Goal: Information Seeking & Learning: Learn about a topic

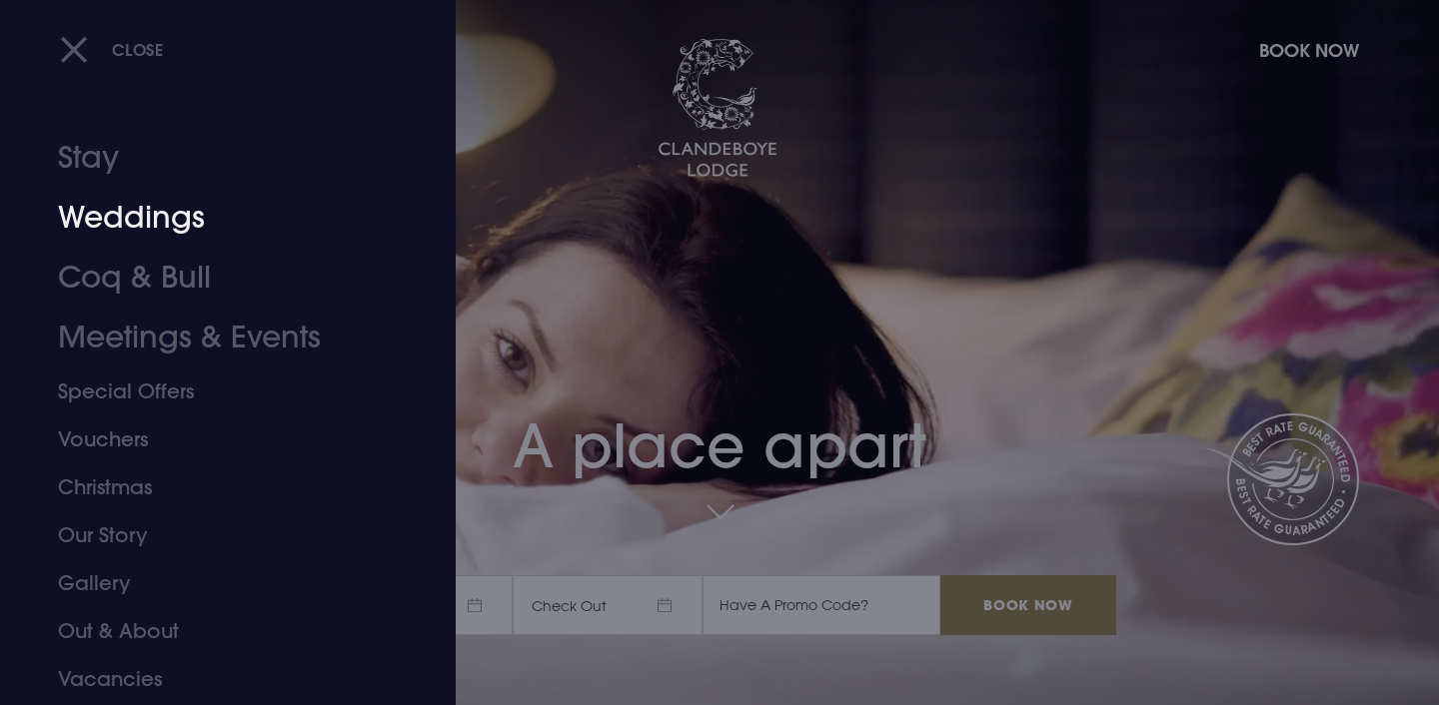
drag, startPoint x: 137, startPoint y: 219, endPoint x: 603, endPoint y: 411, distance: 504.5
click at [137, 219] on link "Weddings" at bounding box center [216, 218] width 316 height 60
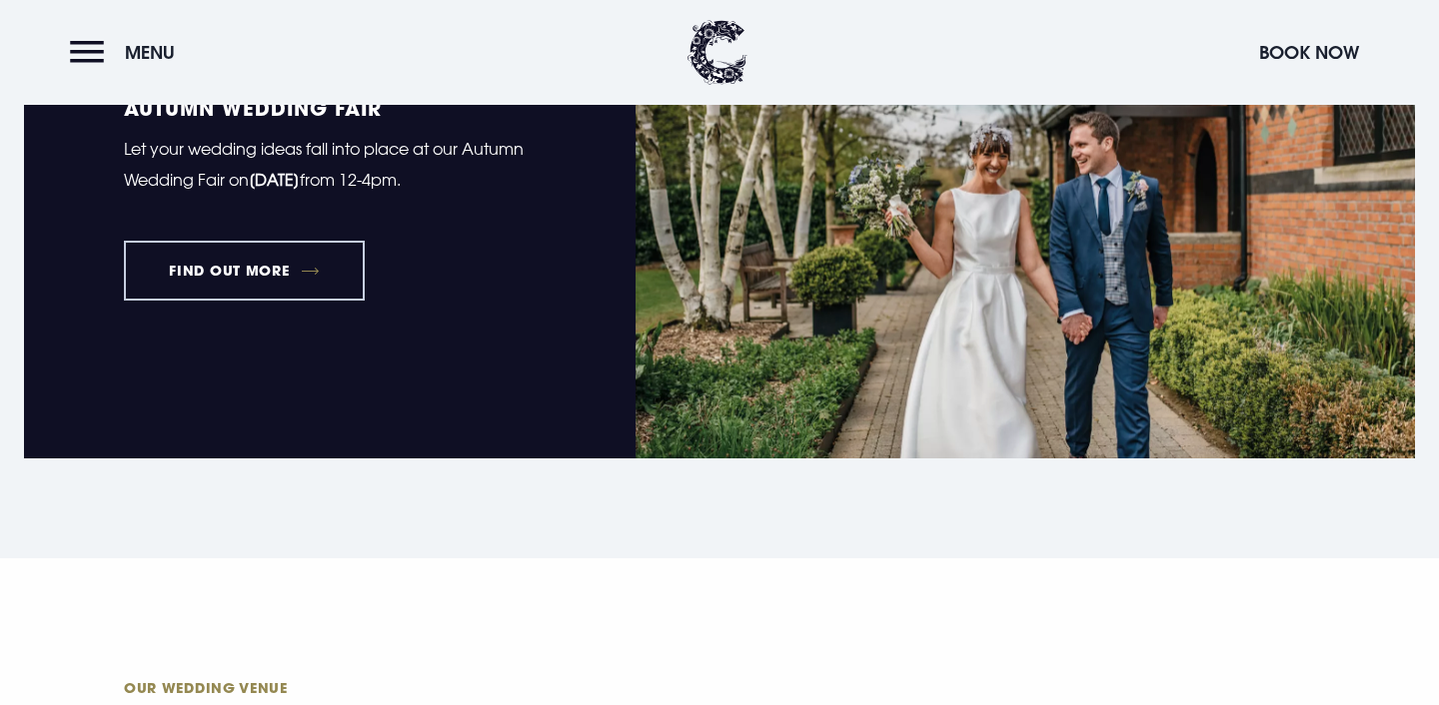
scroll to position [1558, 0]
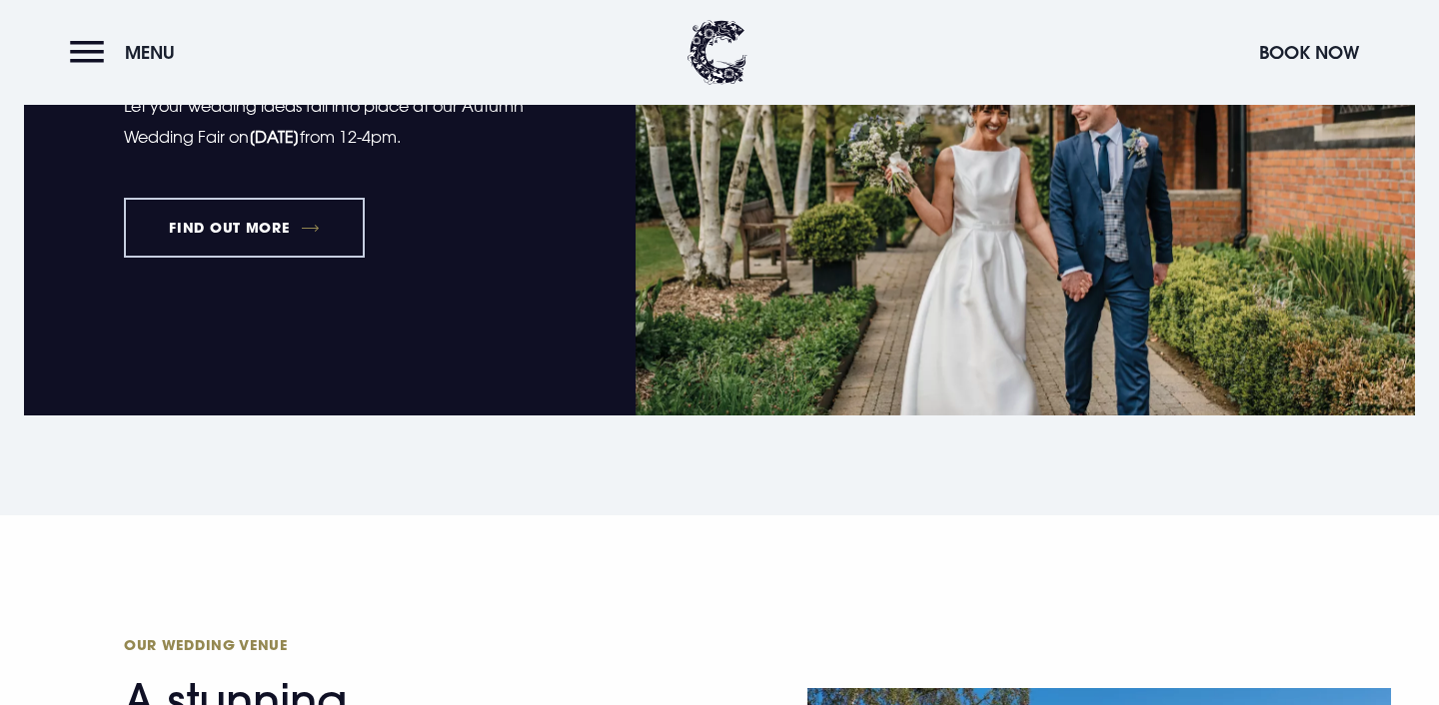
click at [255, 222] on link "FIND OUT MORE" at bounding box center [244, 228] width 241 height 60
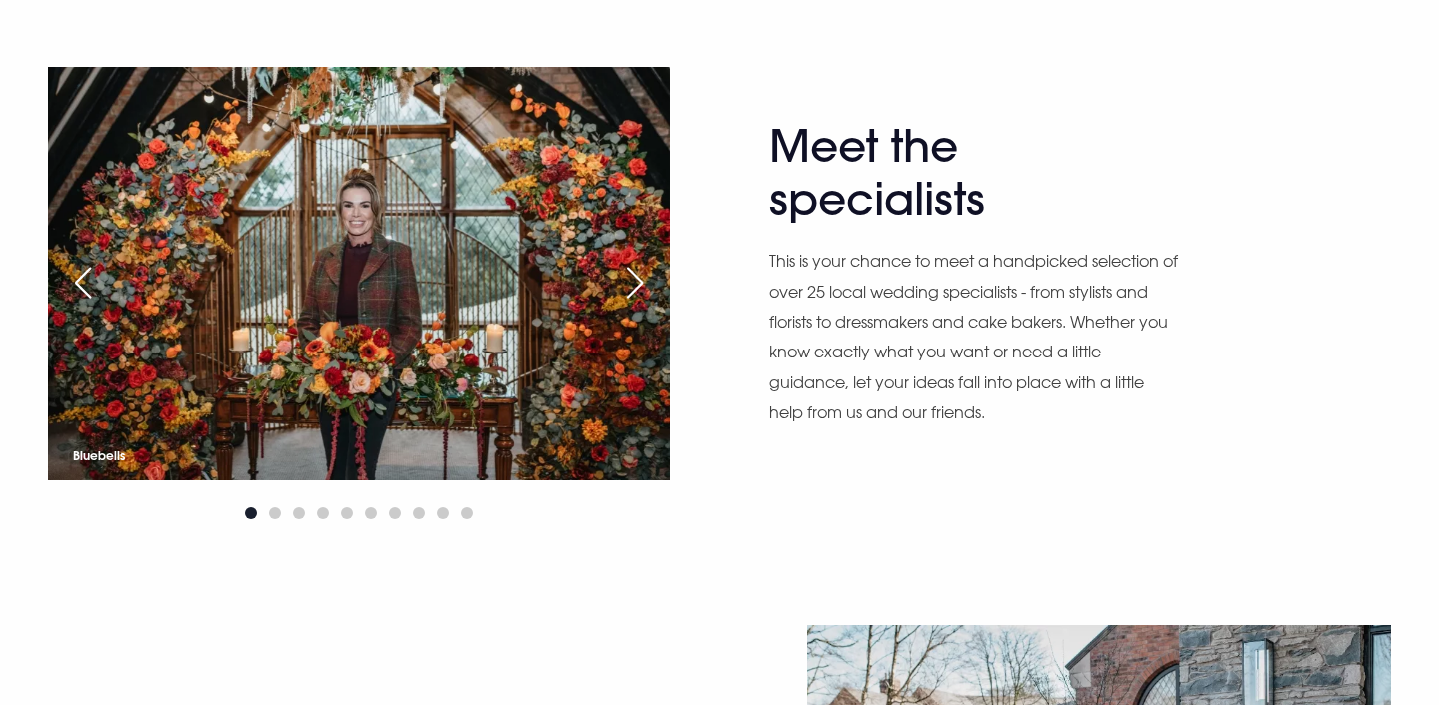
scroll to position [1078, 0]
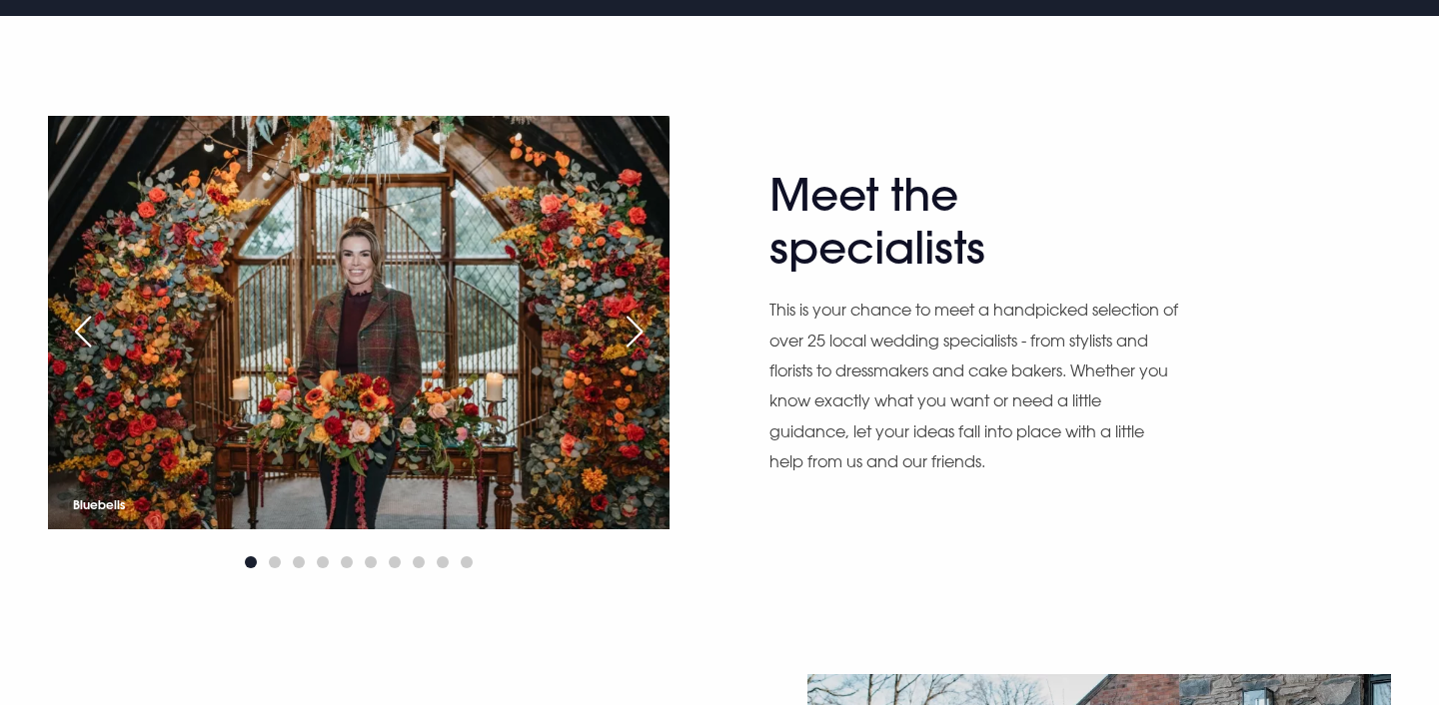
click at [801, 367] on p "This is your chance to meet a handpicked selection of over 25 local wedding spe…" at bounding box center [974, 386] width 410 height 182
drag, startPoint x: 1042, startPoint y: 347, endPoint x: 826, endPoint y: 347, distance: 215.8
click at [826, 347] on p "This is your chance to meet a handpicked selection of over 25 local wedding spe…" at bounding box center [974, 386] width 410 height 182
copy p "25 local wedding specialists"
click at [870, 360] on p "This is your chance to meet a handpicked selection of over 25 local wedding spe…" at bounding box center [974, 386] width 410 height 182
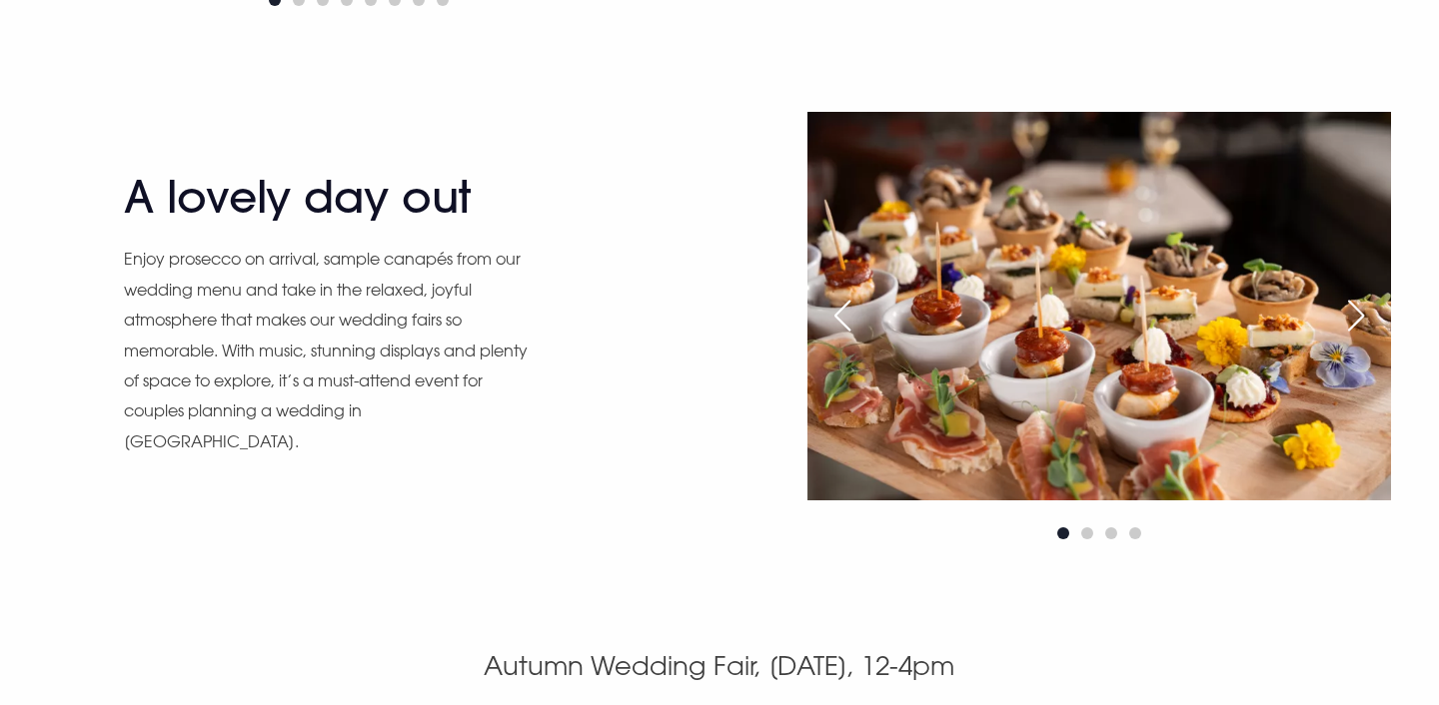
scroll to position [2729, 0]
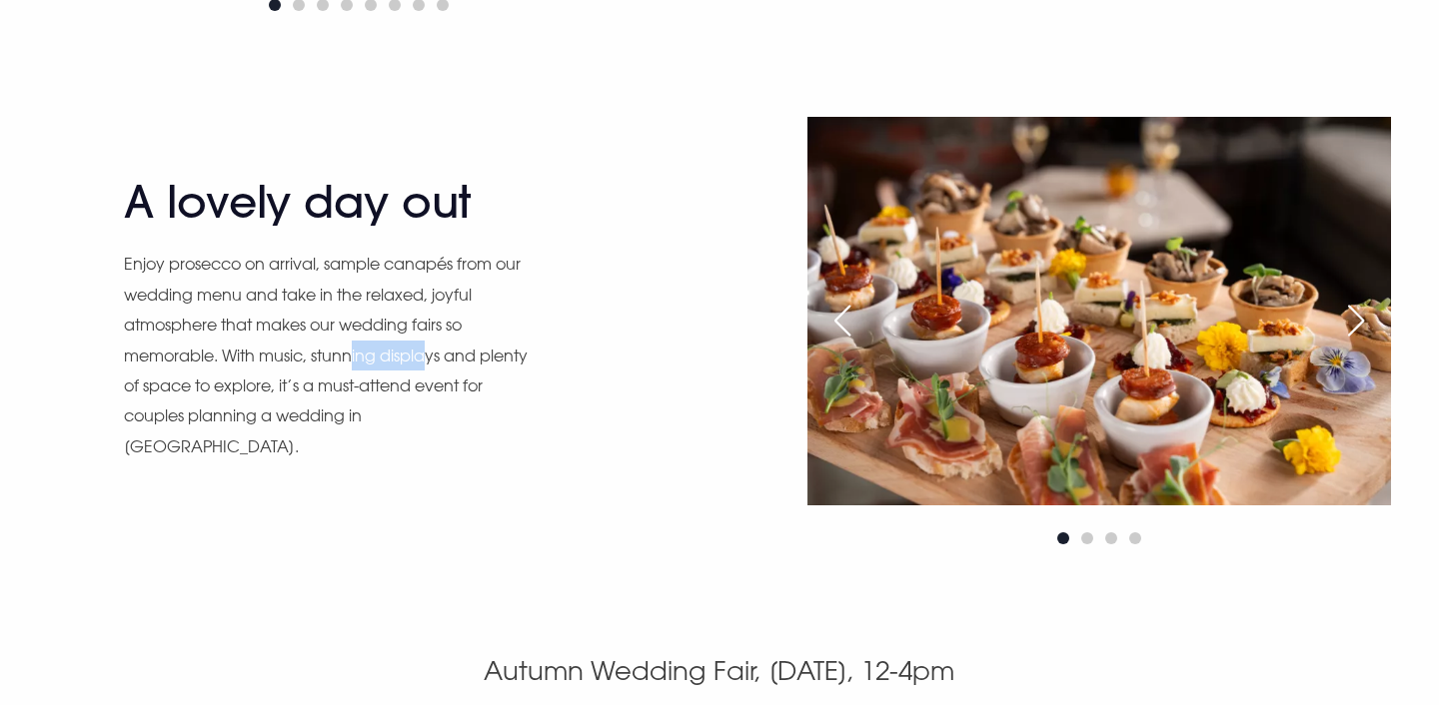
drag, startPoint x: 357, startPoint y: 363, endPoint x: 445, endPoint y: 364, distance: 87.9
click at [445, 364] on p "Enjoy prosecco on arrival, sample canapés from our wedding menu and take in the…" at bounding box center [329, 355] width 410 height 213
drag, startPoint x: 269, startPoint y: 393, endPoint x: 360, endPoint y: 393, distance: 90.9
click at [358, 393] on p "Enjoy prosecco on arrival, sample canapés from our wedding menu and take in the…" at bounding box center [329, 355] width 410 height 213
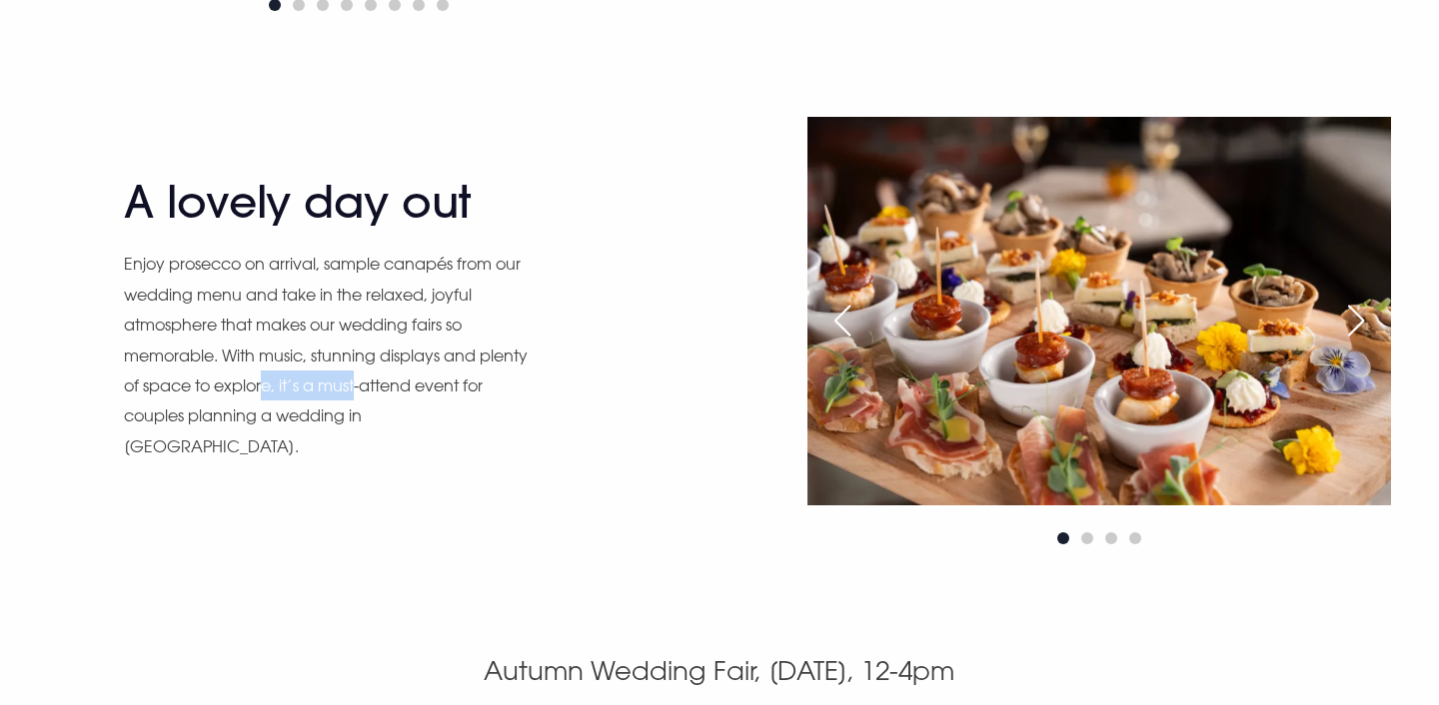
click at [360, 393] on p "Enjoy prosecco on arrival, sample canapés from our wedding menu and take in the…" at bounding box center [329, 355] width 410 height 213
drag, startPoint x: 370, startPoint y: 396, endPoint x: 460, endPoint y: 413, distance: 91.5
click at [460, 413] on p "Enjoy prosecco on arrival, sample canapés from our wedding menu and take in the…" at bounding box center [329, 355] width 410 height 213
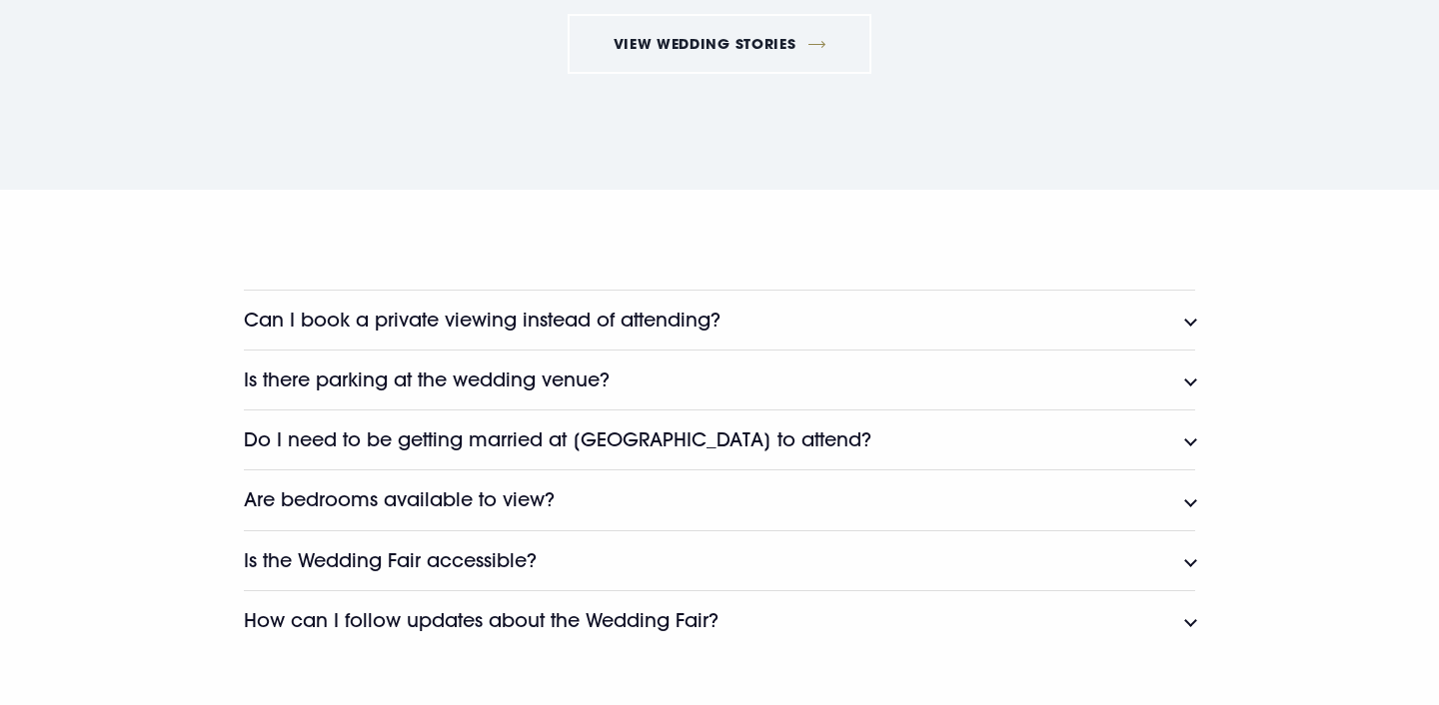
scroll to position [4406, 0]
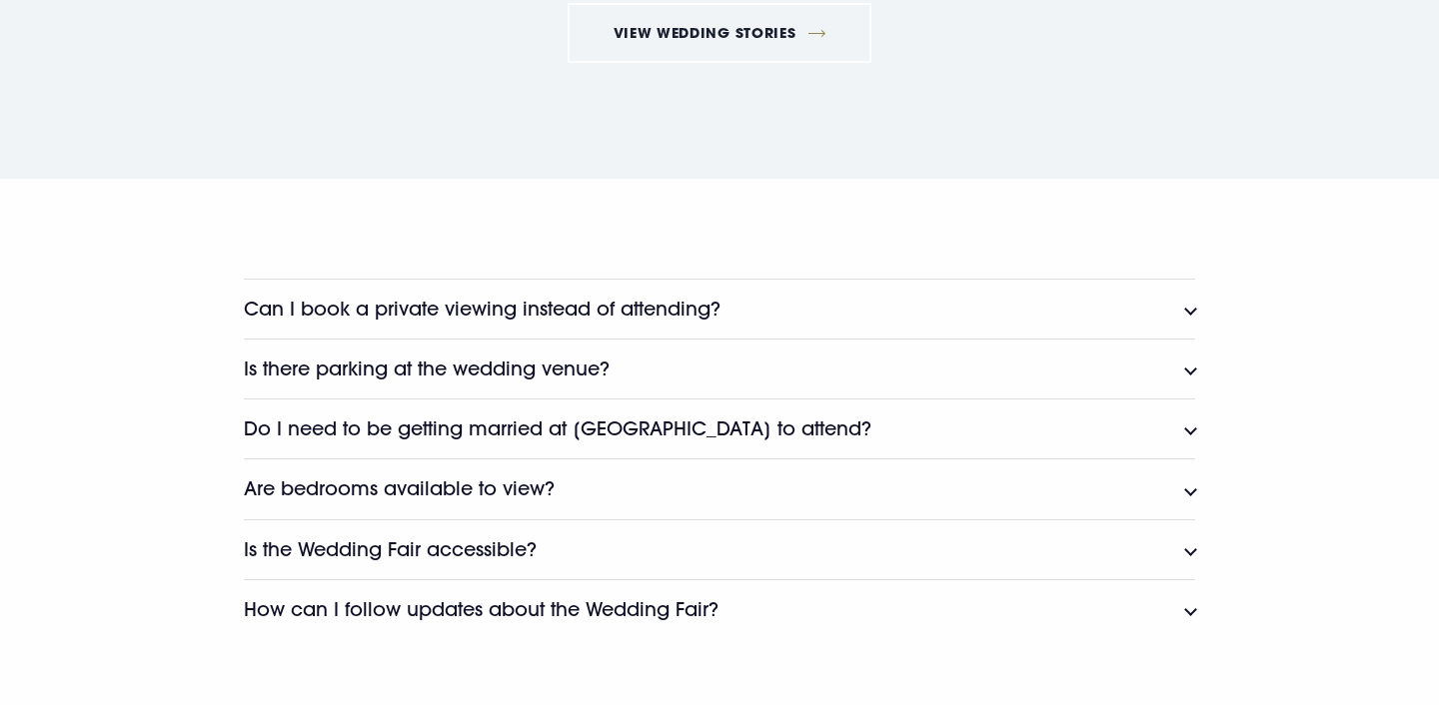
click at [593, 364] on h3 "Is there parking at the wedding venue?" at bounding box center [427, 369] width 366 height 23
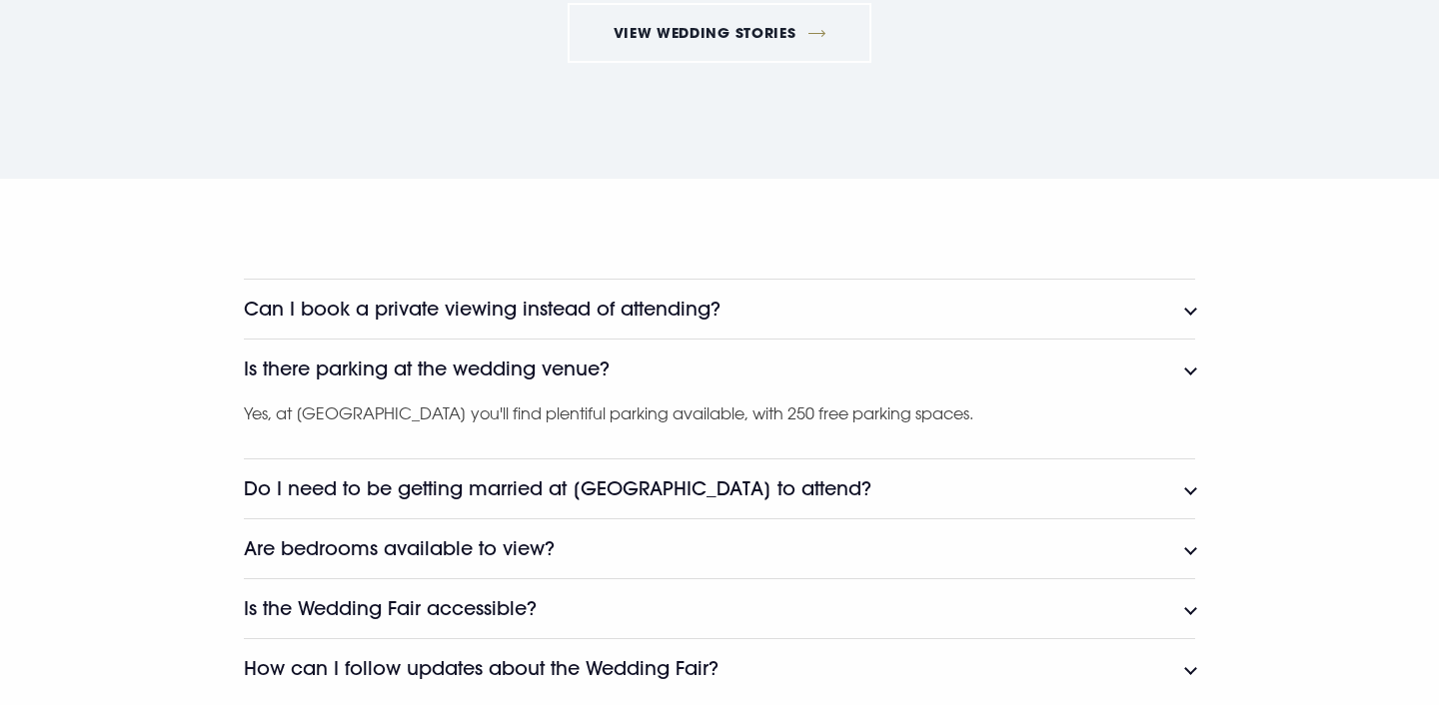
click at [595, 375] on h3 "Is there parking at the wedding venue?" at bounding box center [427, 369] width 366 height 23
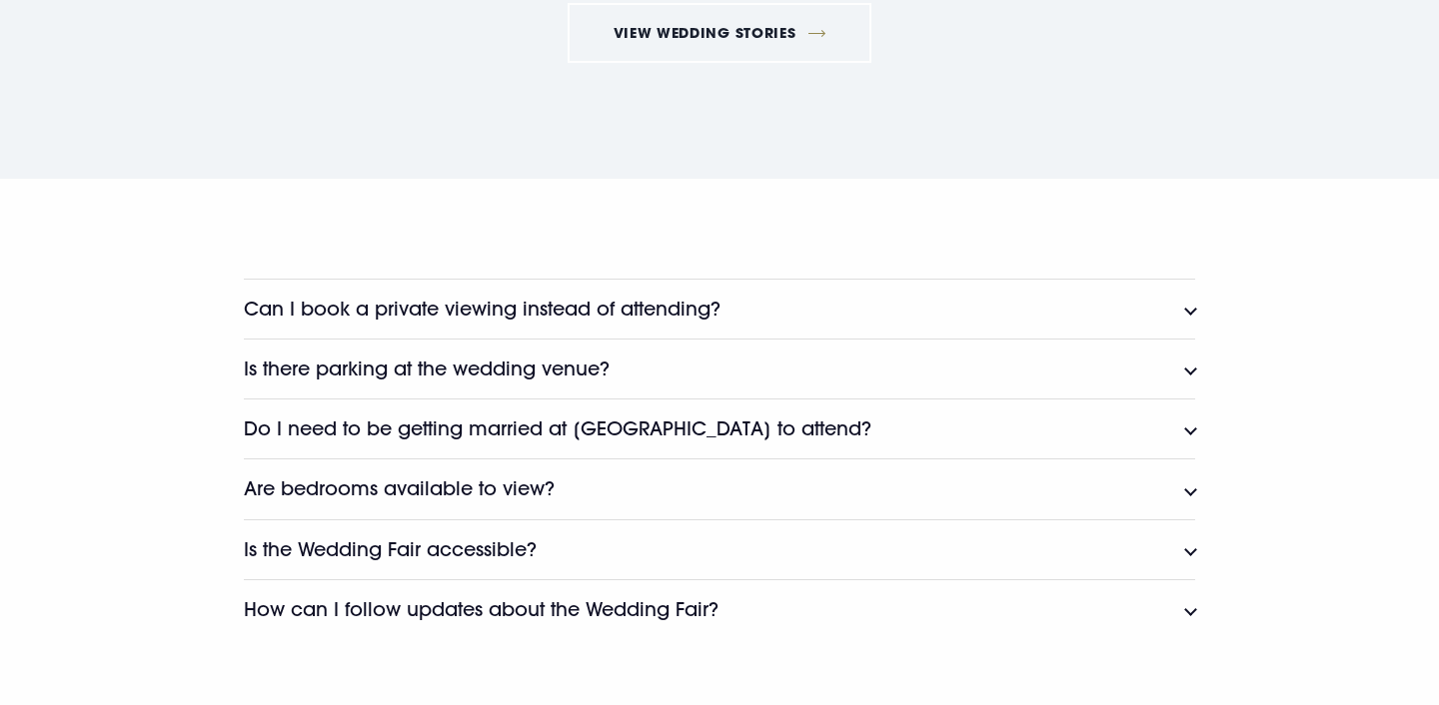
click at [617, 343] on button "Is there parking at the wedding venue?" at bounding box center [719, 369] width 951 height 60
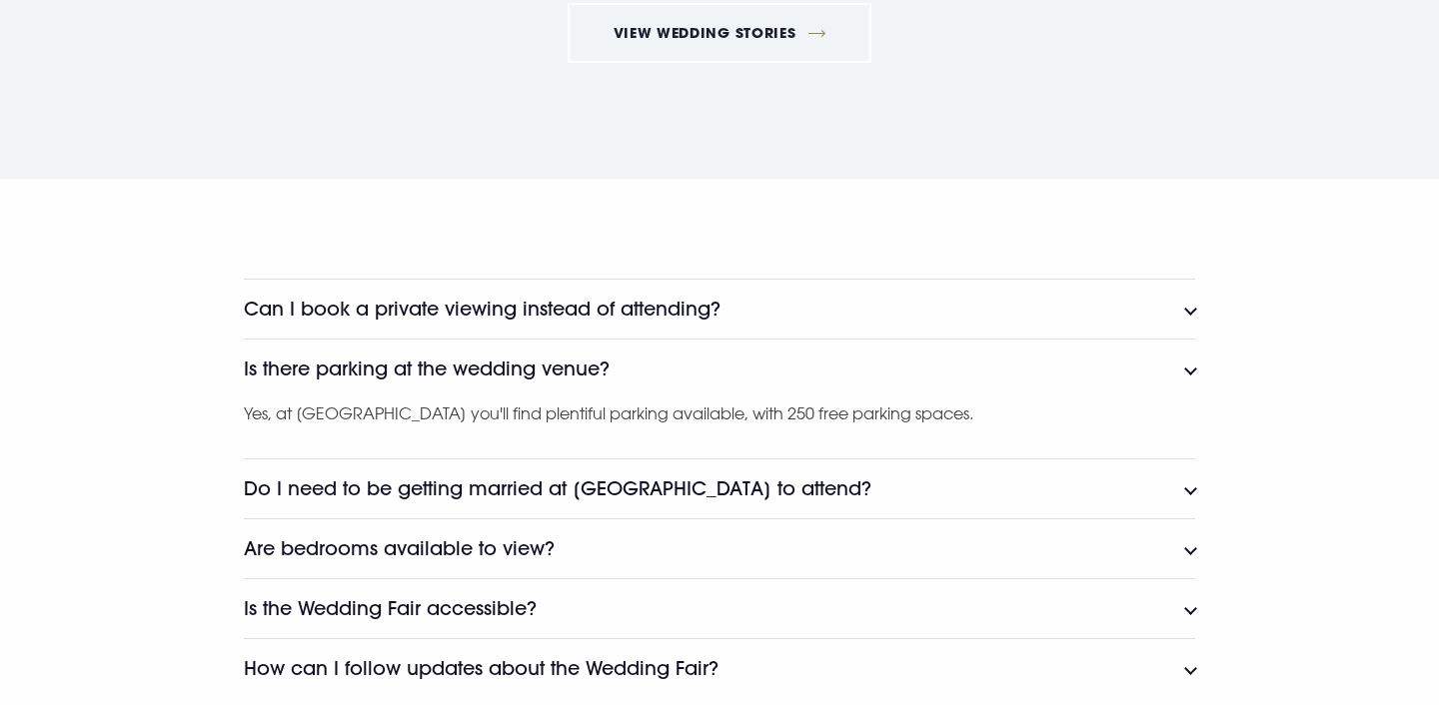
click at [558, 487] on h3 "Do I need to be getting married at [GEOGRAPHIC_DATA] to attend?" at bounding box center [557, 489] width 627 height 23
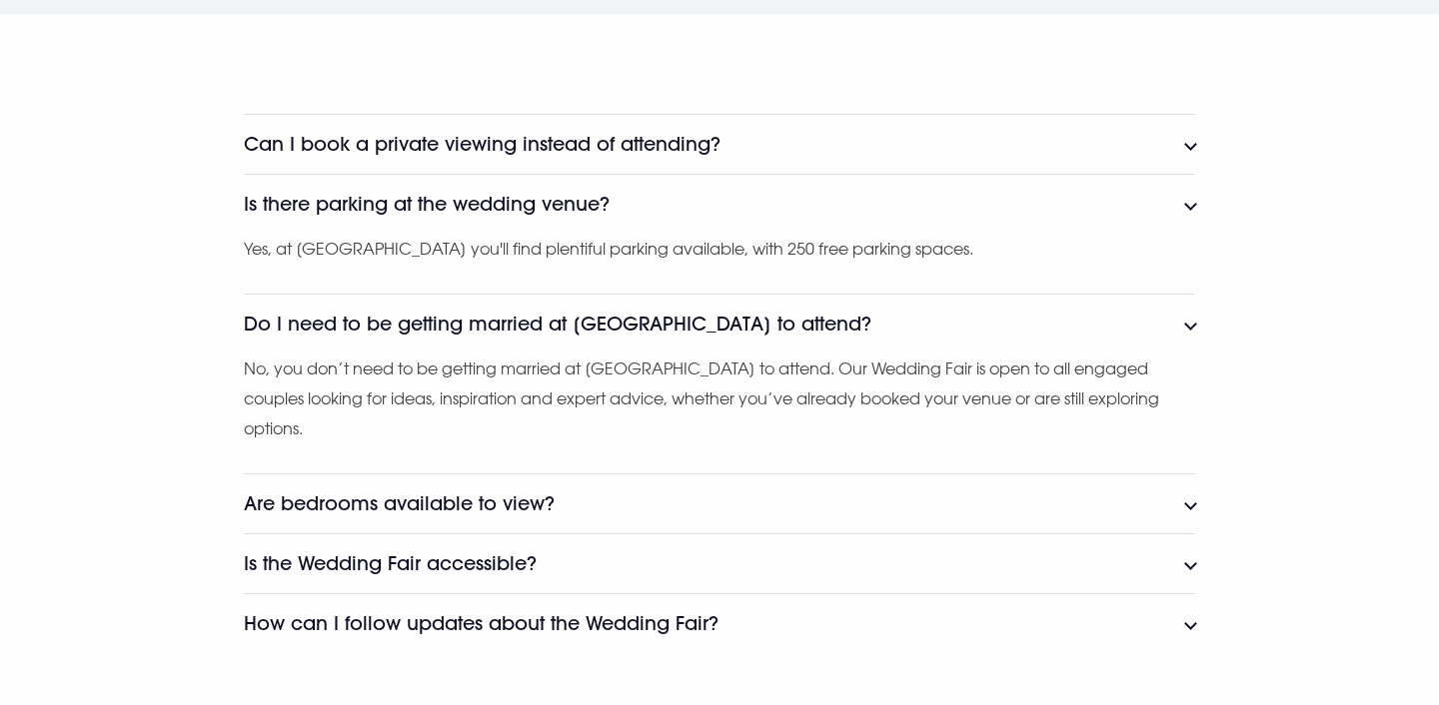
scroll to position [4575, 0]
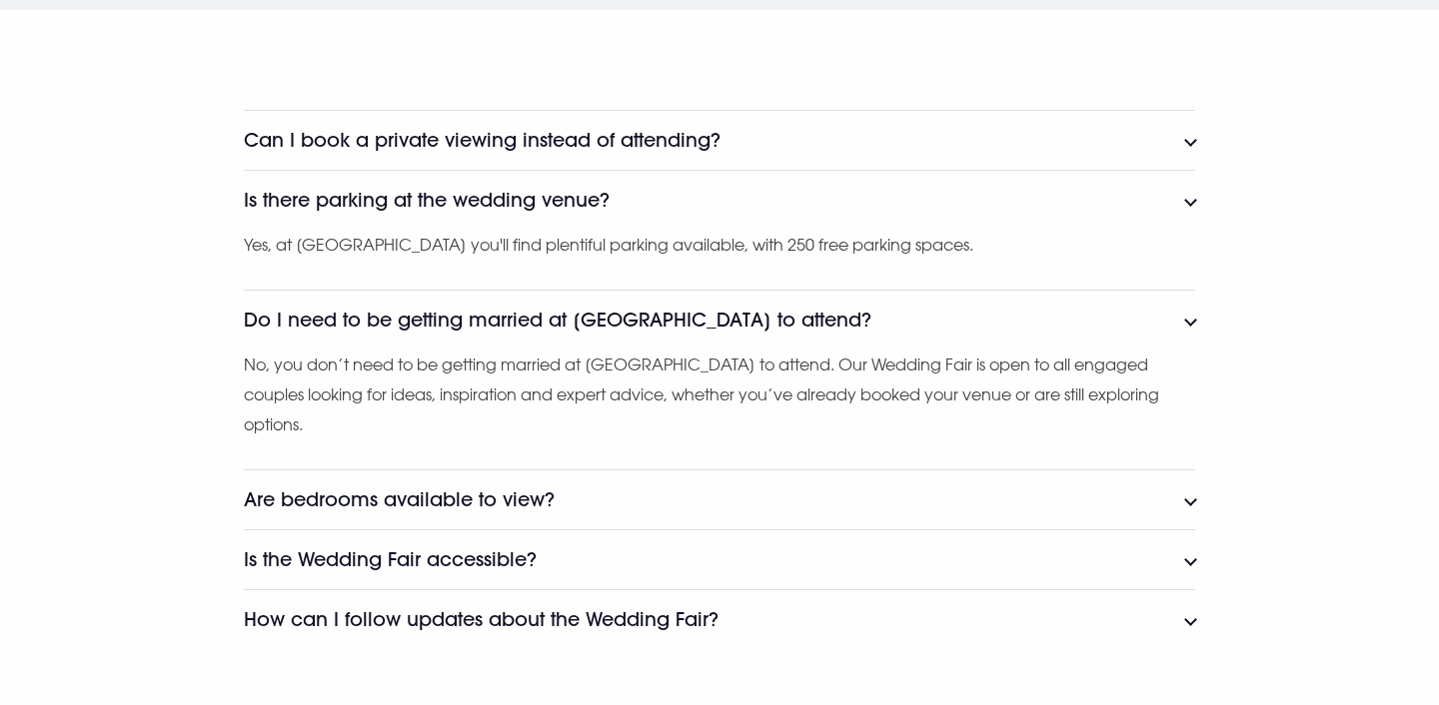
click at [533, 502] on h3 "Are bedrooms available to view?" at bounding box center [399, 500] width 311 height 23
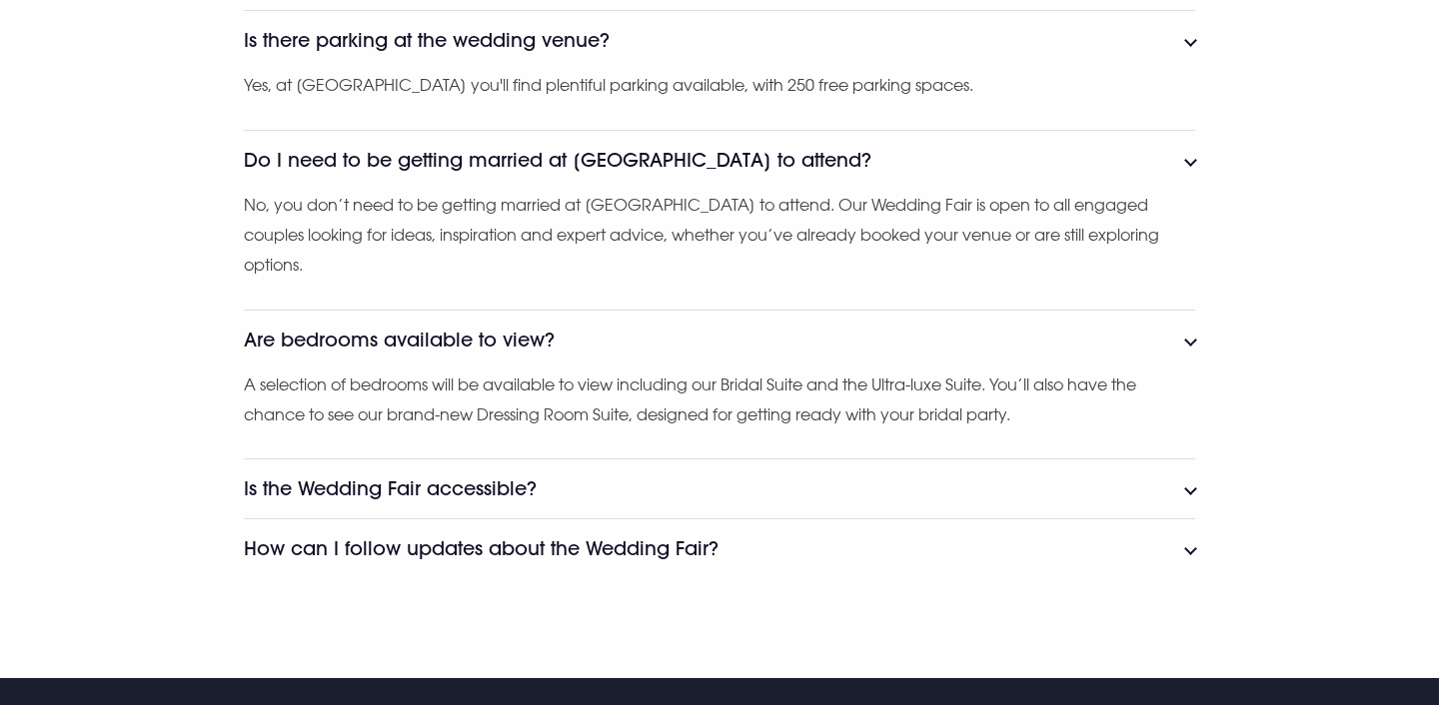
click at [535, 506] on button "Is the Wedding Fair accessible?" at bounding box center [719, 489] width 951 height 60
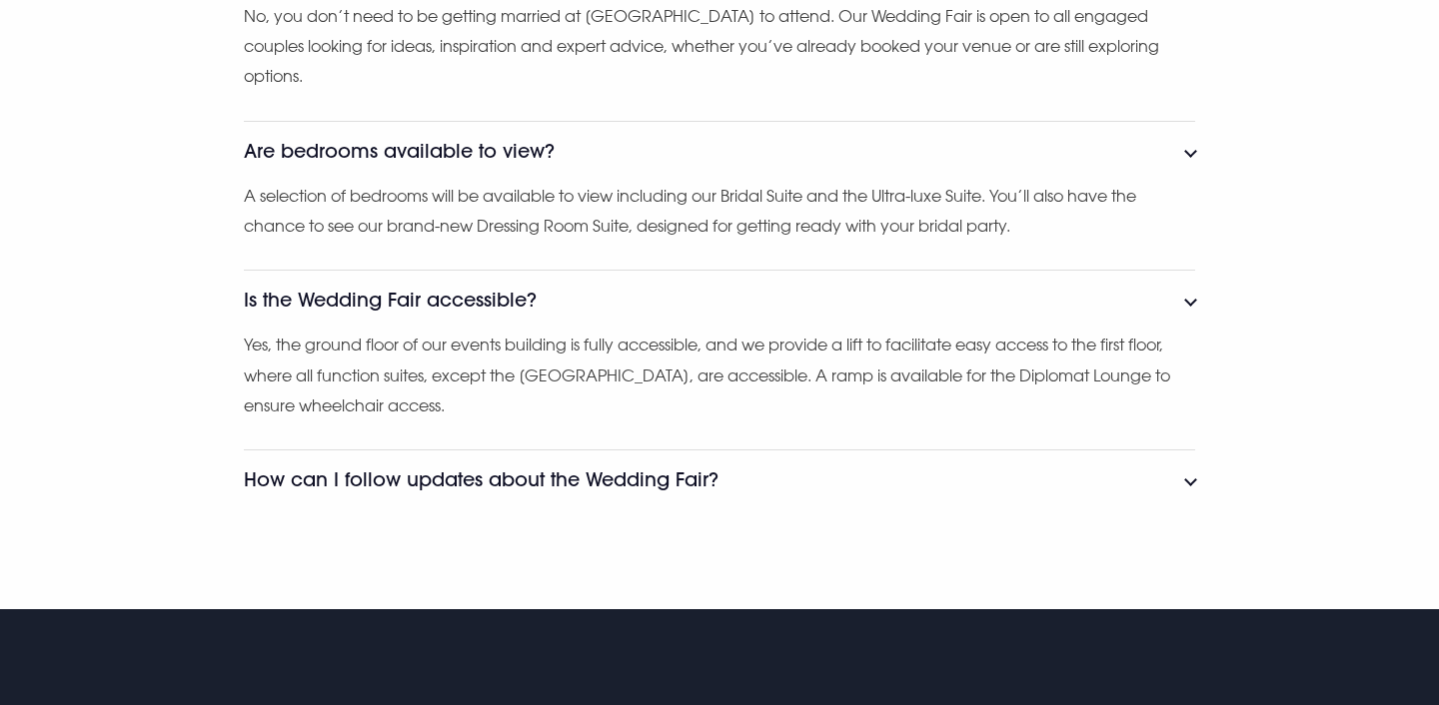
scroll to position [4954, 0]
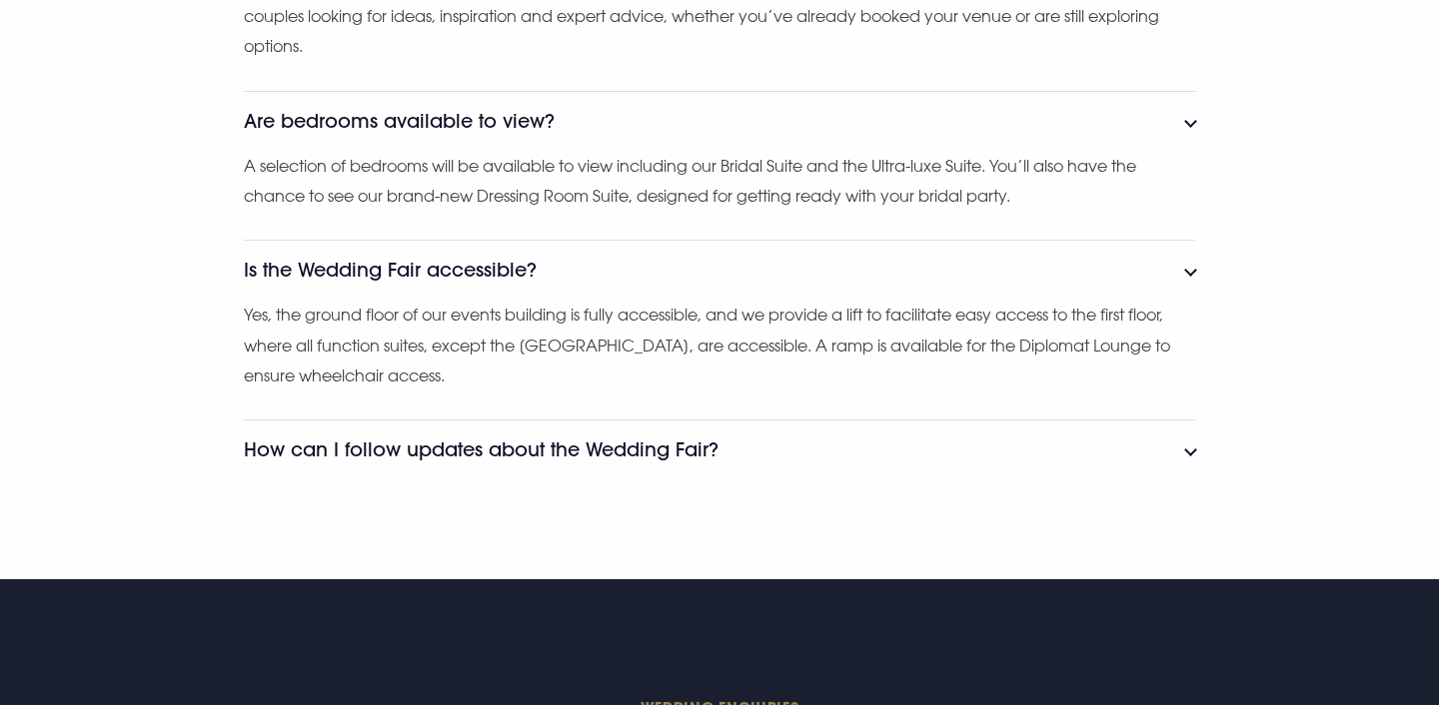
click at [527, 460] on h3 "How can I follow updates about the Wedding Fair?" at bounding box center [481, 450] width 475 height 23
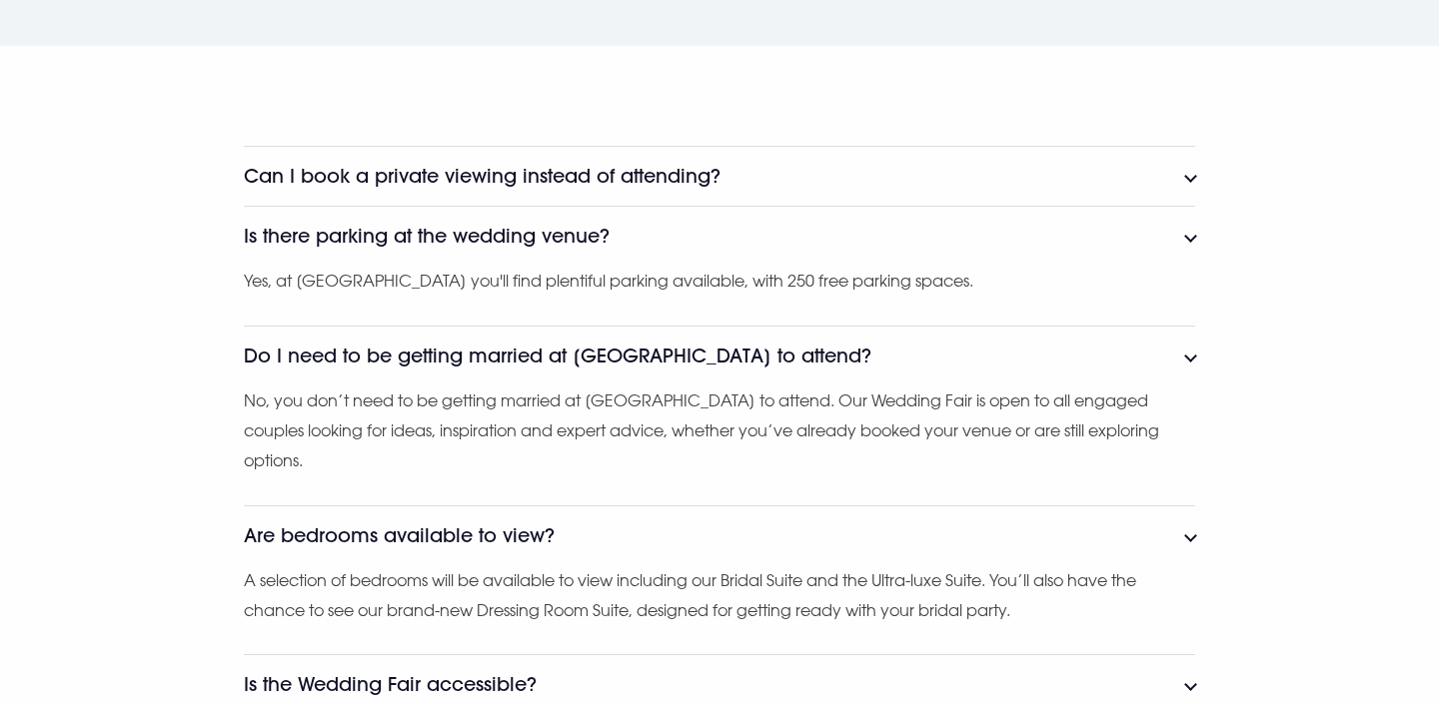
scroll to position [4496, 0]
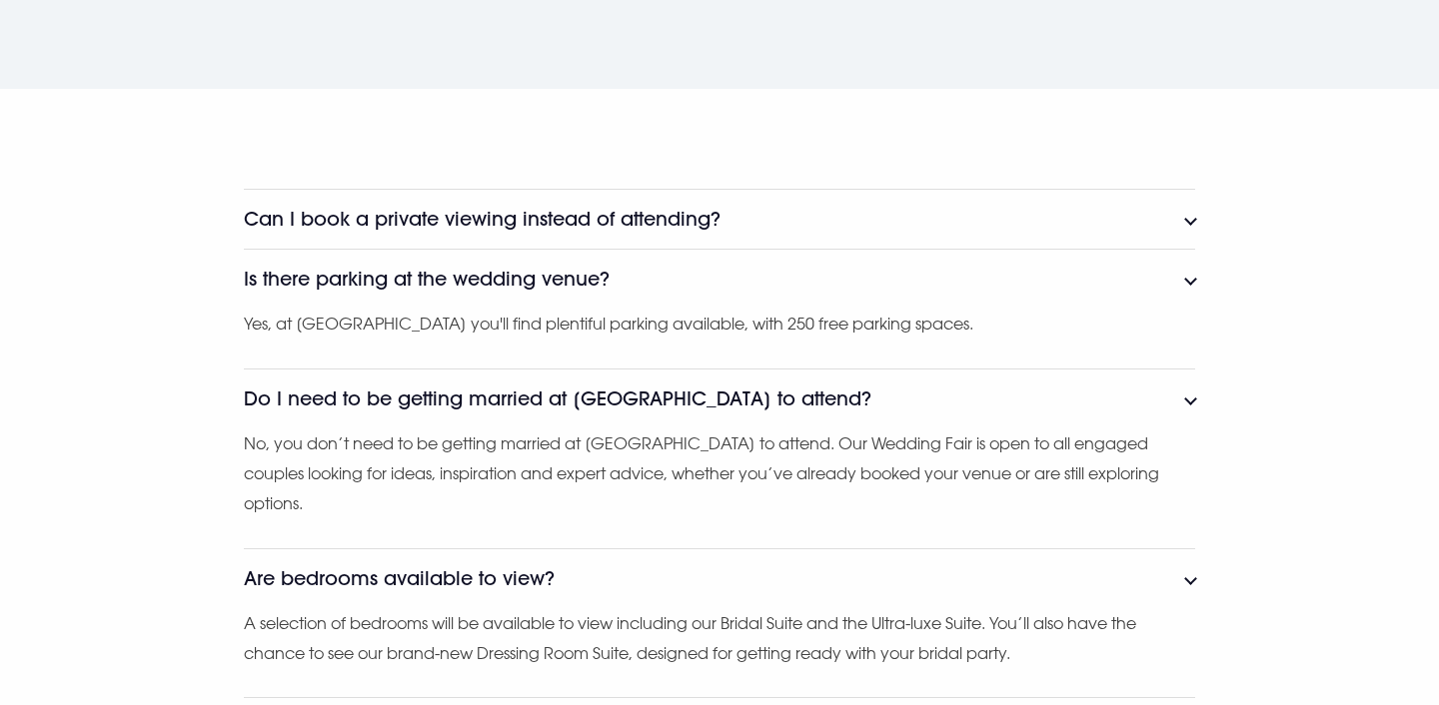
click at [1127, 203] on button "Can I book a private viewing instead of attending?" at bounding box center [719, 219] width 951 height 60
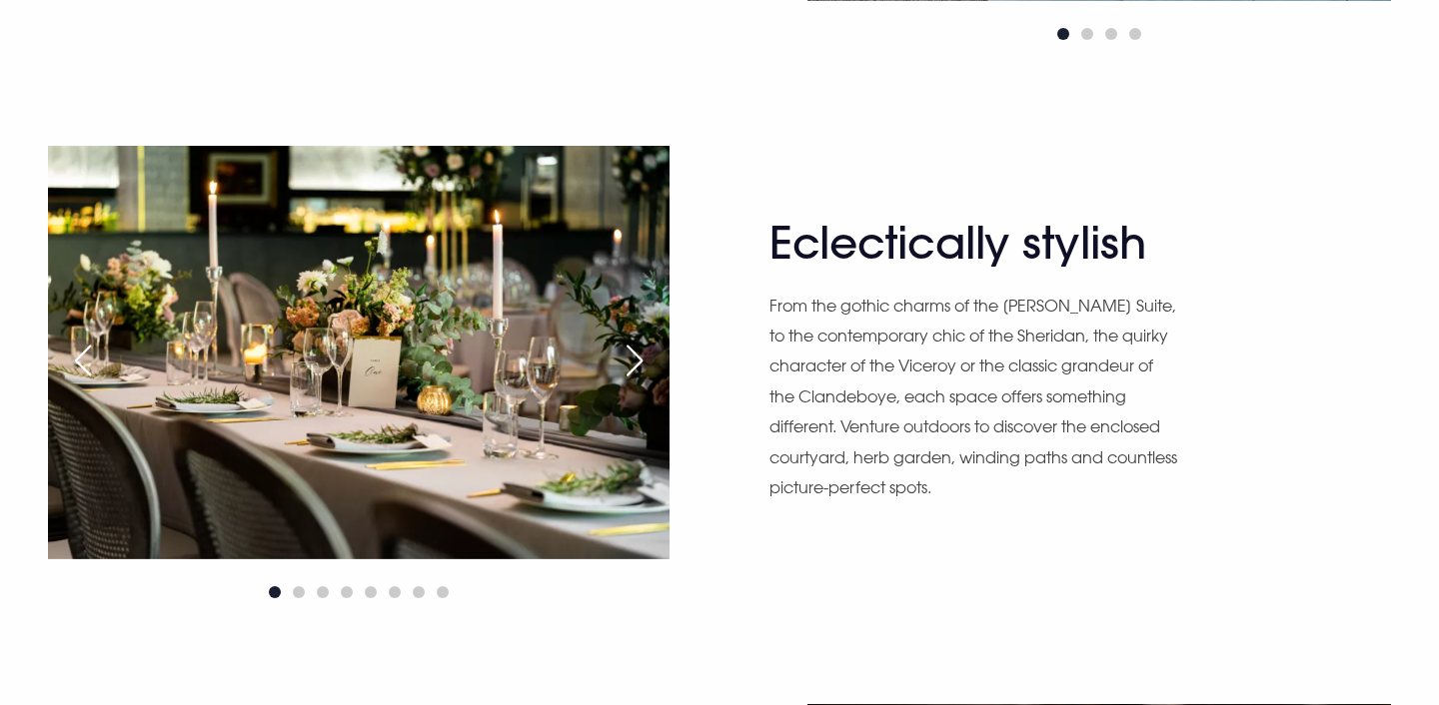
scroll to position [2136, 0]
